Goal: Find specific page/section: Find specific page/section

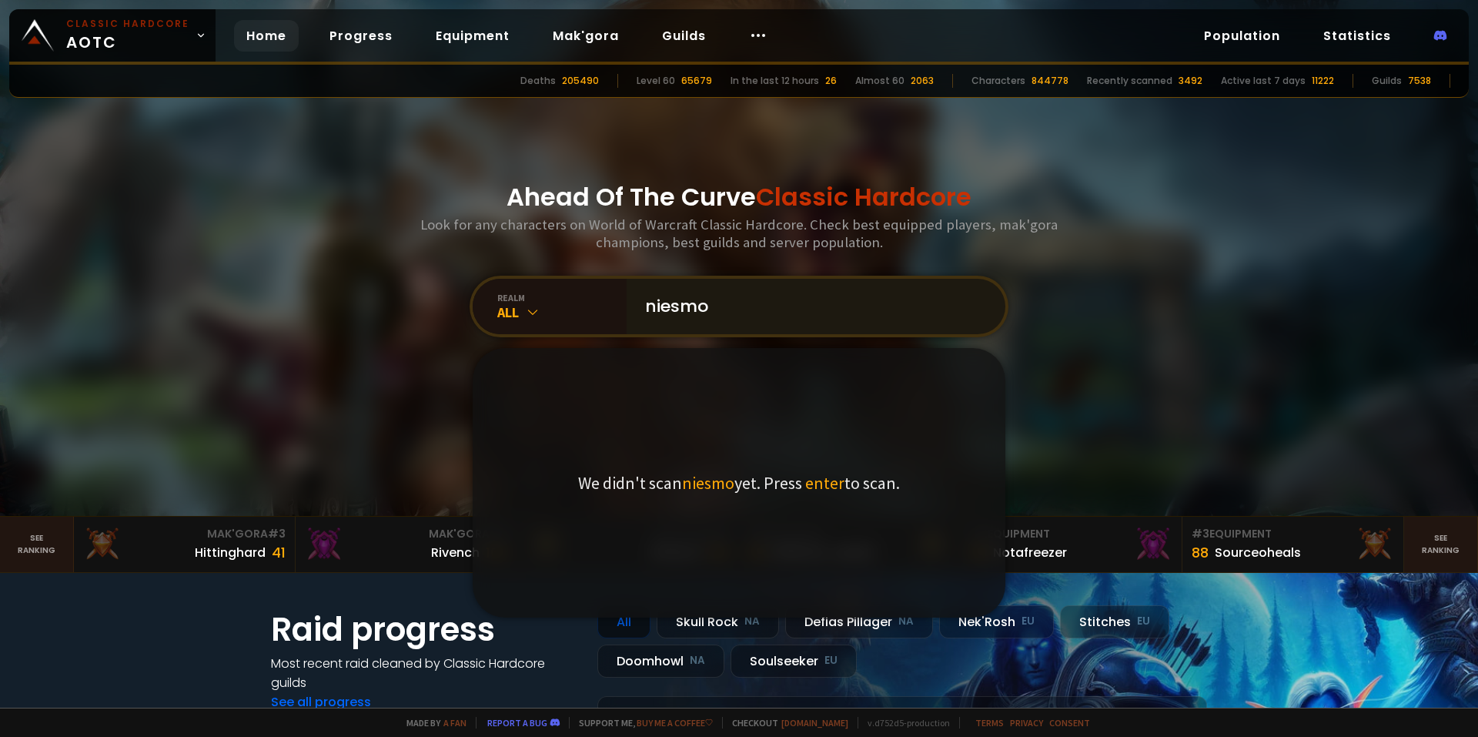
type input "niesmos"
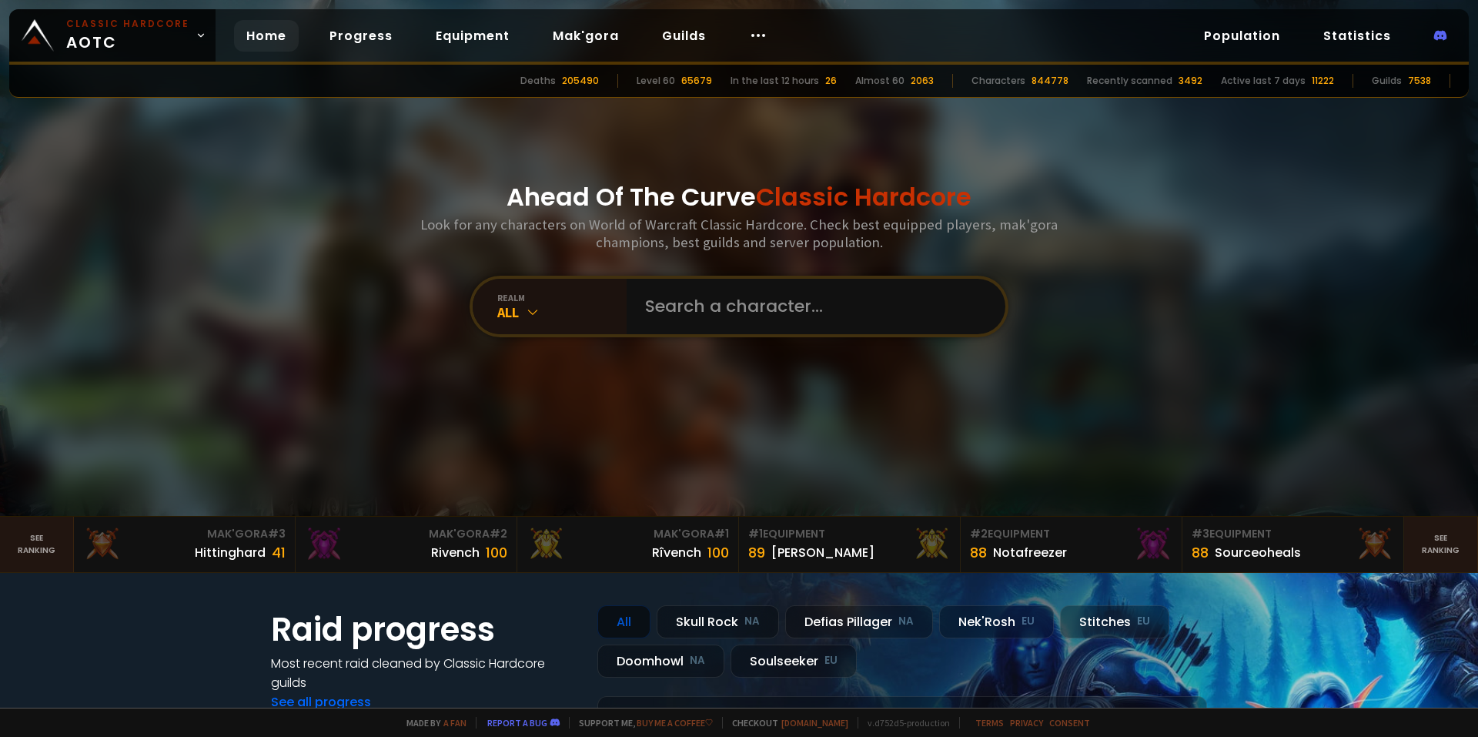
drag, startPoint x: 536, startPoint y: 191, endPoint x: 542, endPoint y: 179, distance: 13.1
click at [361, 149] on div "Ahead Of The Curve Classic Hardcore Look for any characters on World of Warcraf…" at bounding box center [740, 258] width 928 height 516
drag, startPoint x: 361, startPoint y: 149, endPoint x: 378, endPoint y: 131, distance: 24.5
click at [378, 131] on div "Ahead Of The Curve Classic Hardcore Look for any characters on World of Warcraf…" at bounding box center [740, 258] width 928 height 516
click at [369, 139] on div "Ahead Of The Curve Classic Hardcore Look for any characters on World of Warcraf…" at bounding box center [740, 258] width 928 height 516
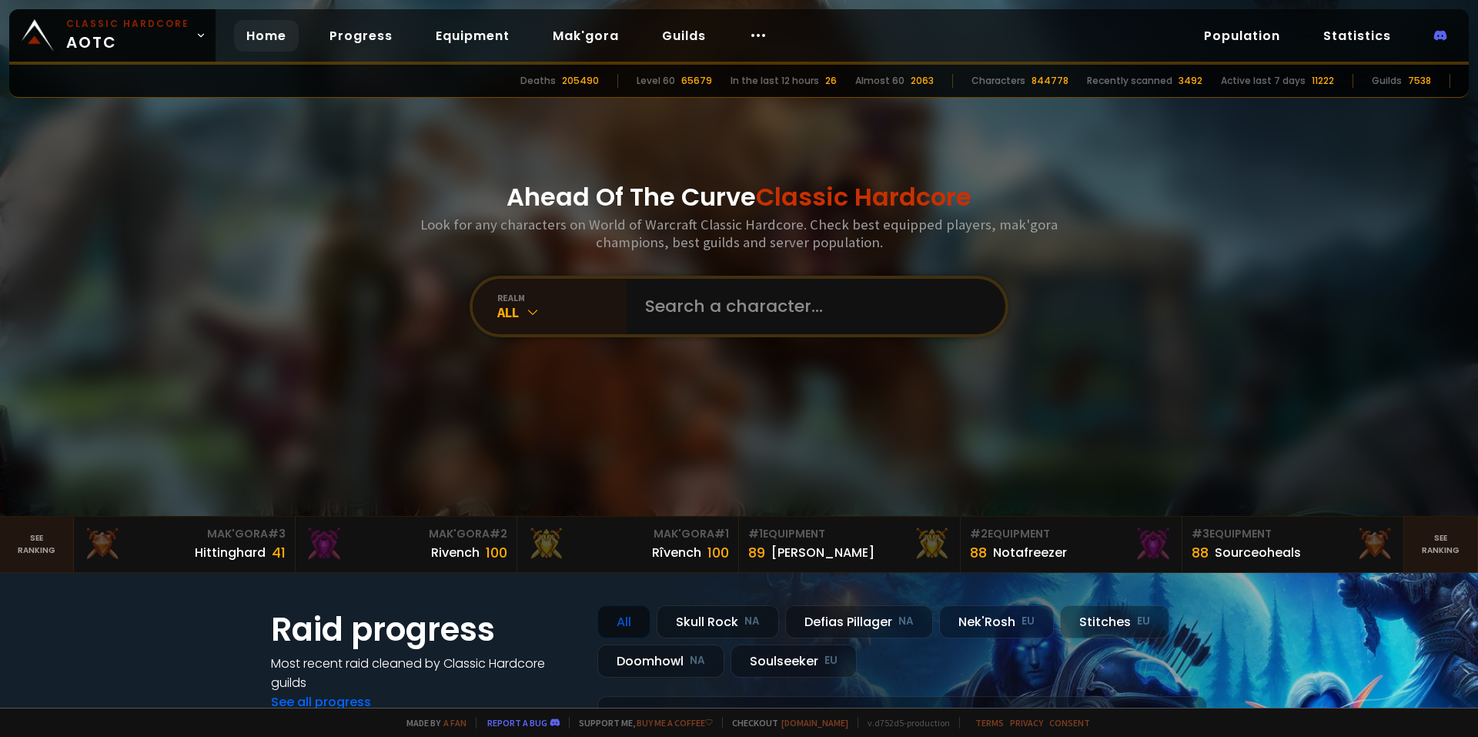
drag, startPoint x: 369, startPoint y: 139, endPoint x: 396, endPoint y: 133, distance: 26.9
drag, startPoint x: 396, startPoint y: 133, endPoint x: 386, endPoint y: 132, distance: 10.1
click at [876, 0] on html "Classic Hardcore AOTC Home Progress Equipment Mak'gora Guilds Population Statis…" at bounding box center [739, 368] width 1478 height 737
click at [813, 125] on div "Ahead Of The Curve Classic Hardcore Look for any characters on World of Warcraf…" at bounding box center [740, 258] width 928 height 516
click at [324, 202] on div "Ahead Of The Curve Classic Hardcore Look for any characters on World of Warcraf…" at bounding box center [740, 258] width 928 height 516
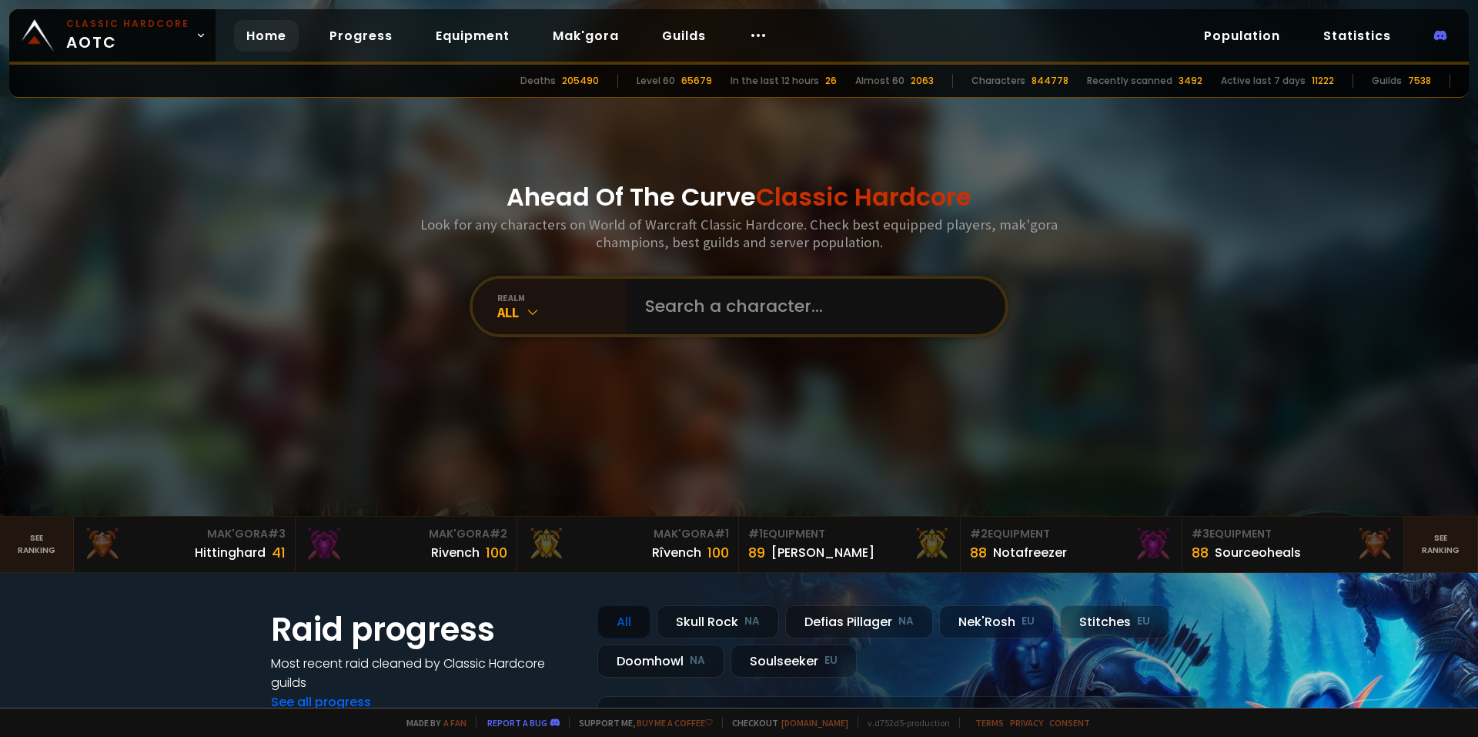
click at [301, 174] on div "Ahead Of The Curve Classic Hardcore Look for any characters on World of Warcraf…" at bounding box center [740, 258] width 928 height 516
drag, startPoint x: 301, startPoint y: 169, endPoint x: 285, endPoint y: 171, distance: 16.2
